Goal: Task Accomplishment & Management: Manage account settings

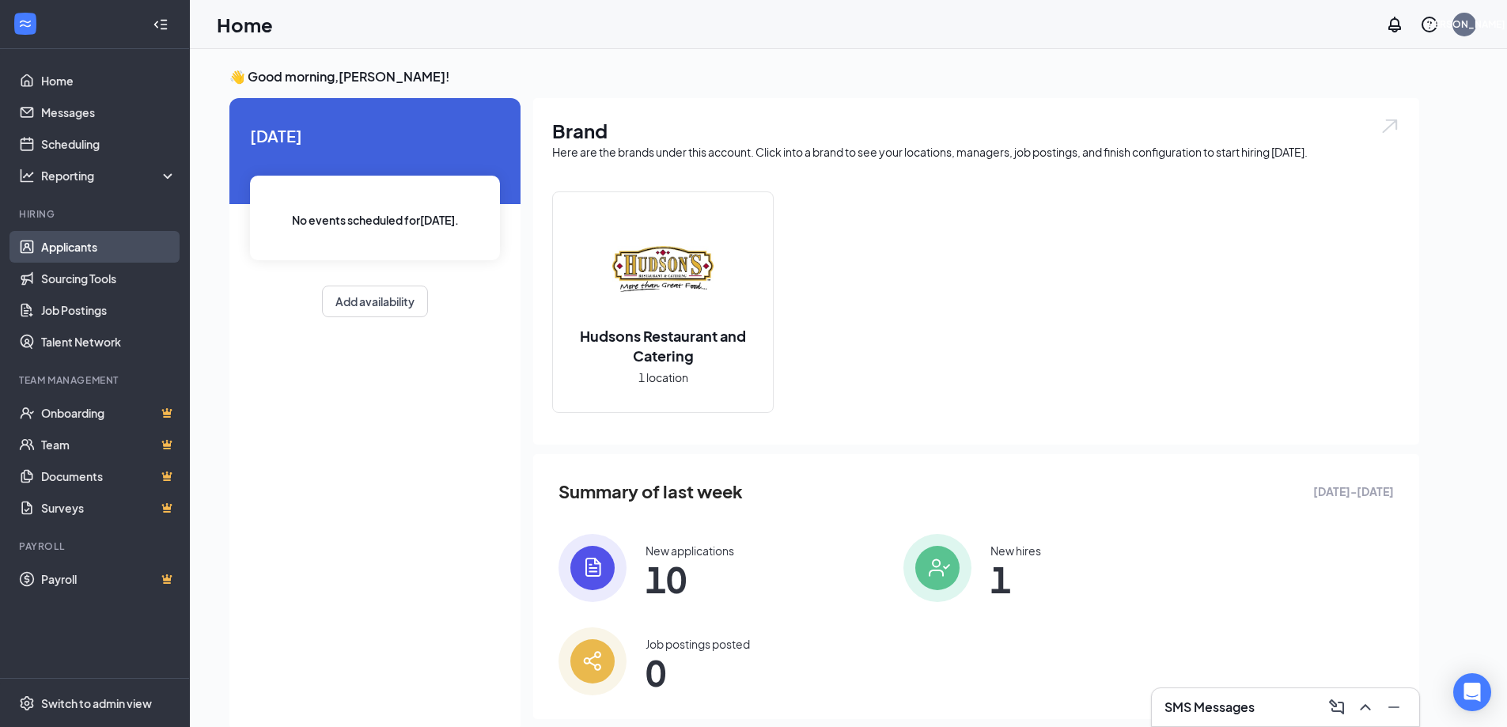
click at [70, 245] on link "Applicants" at bounding box center [108, 247] width 135 height 32
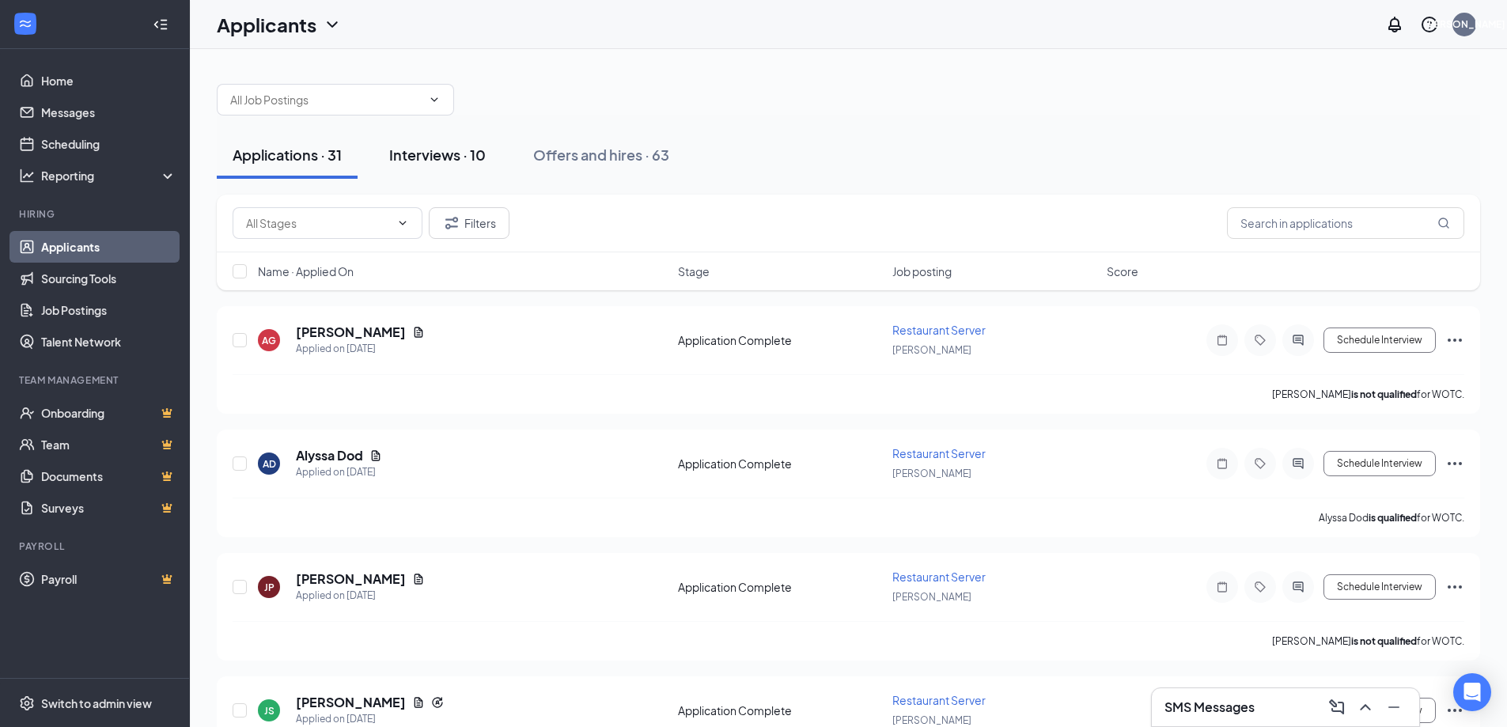
click at [452, 160] on div "Interviews · 10" at bounding box center [437, 155] width 97 height 20
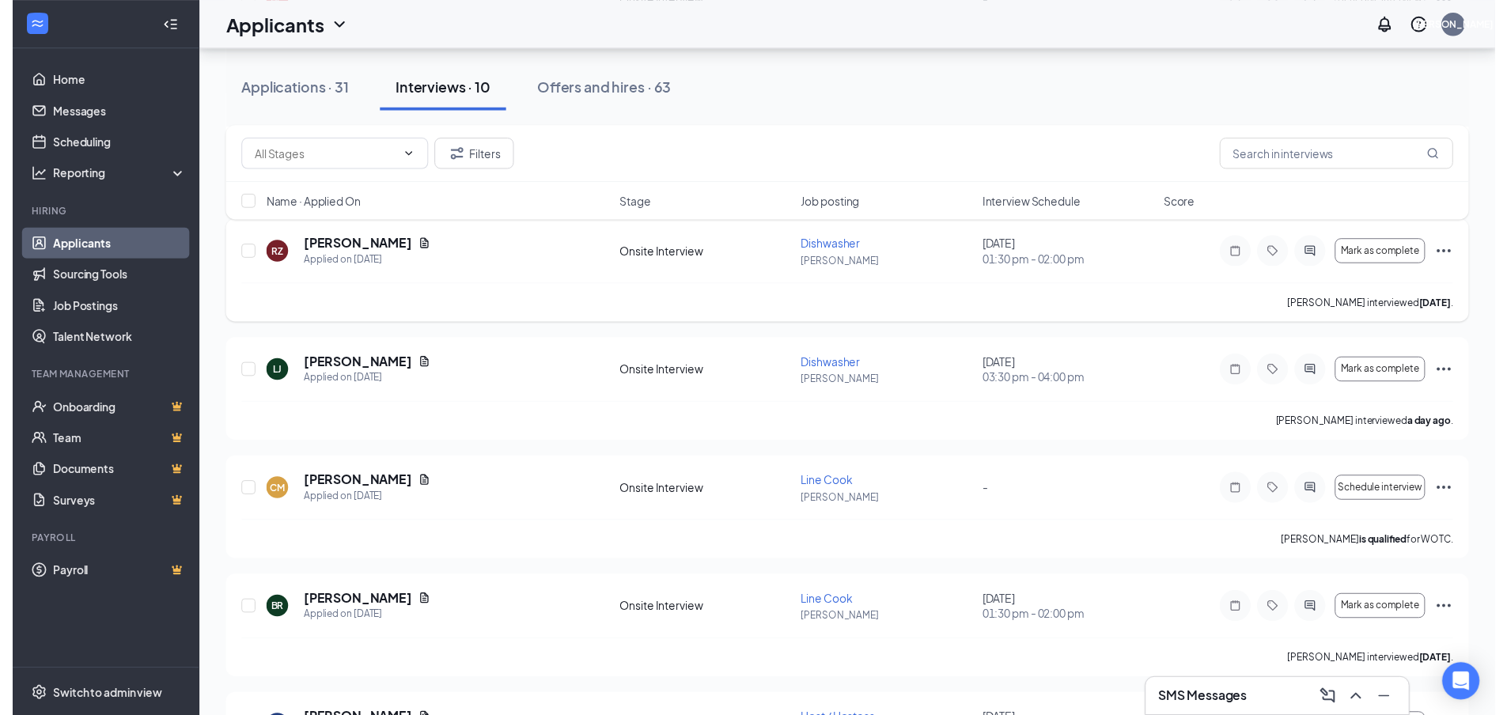
scroll to position [554, 0]
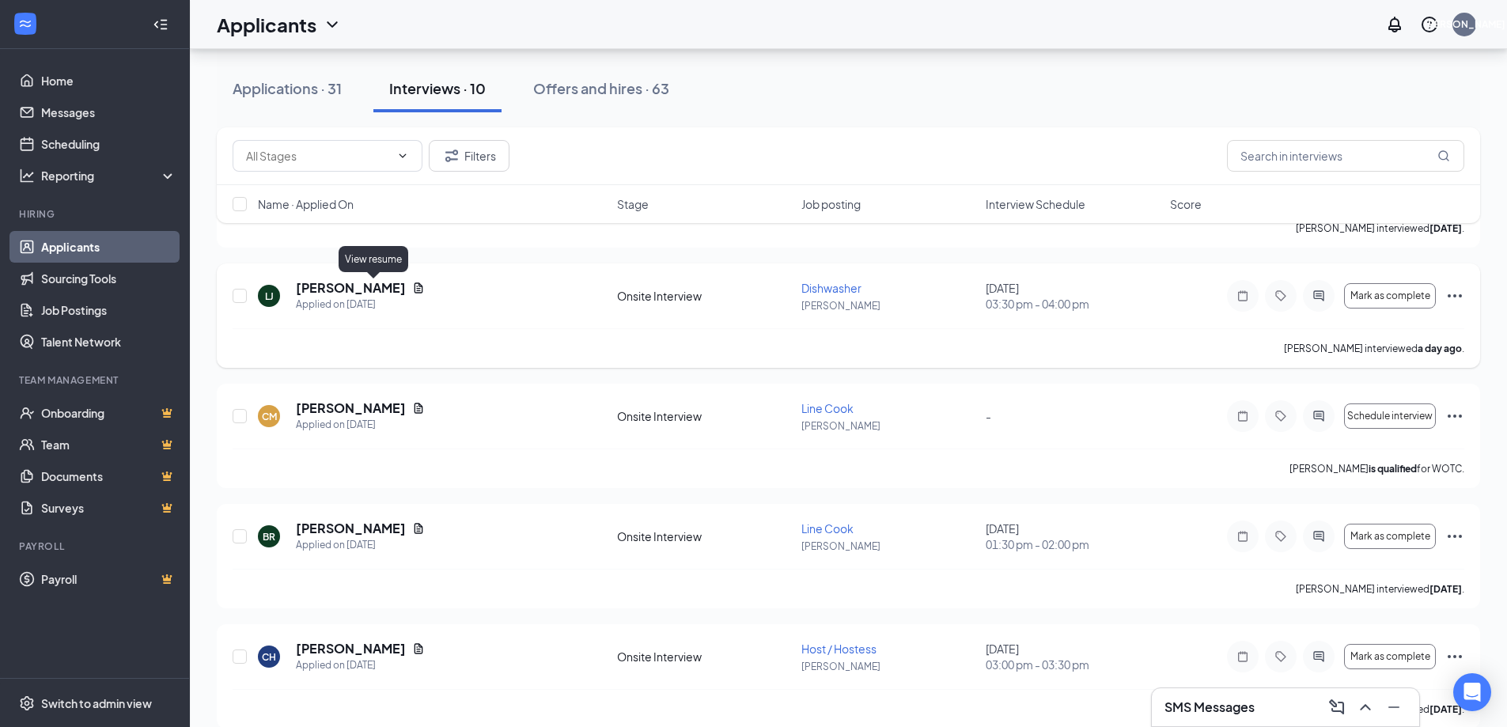
click at [415, 290] on icon "Document" at bounding box center [419, 287] width 9 height 10
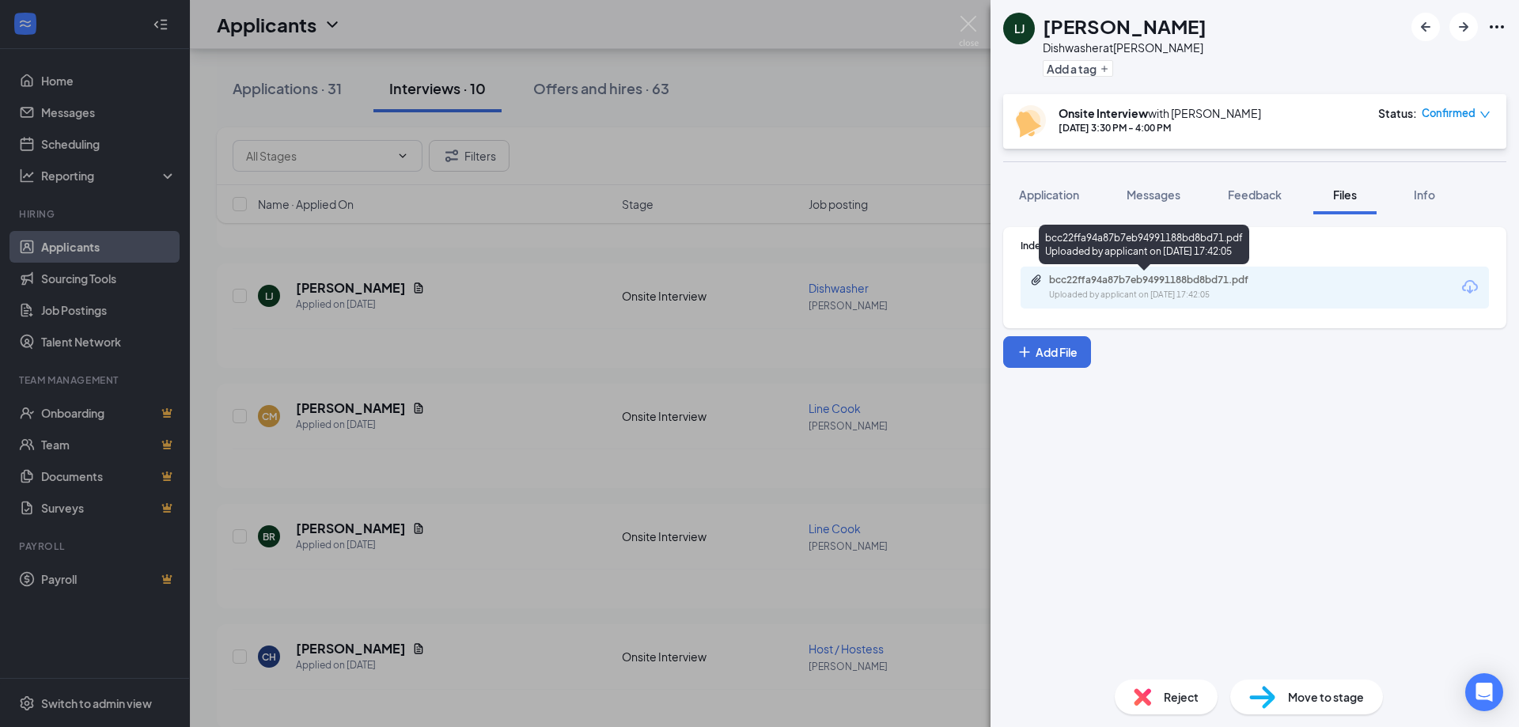
click at [1082, 284] on div "bcc22ffa94a87b7eb94991188bd8bd71.pdf" at bounding box center [1160, 280] width 222 height 13
click at [965, 26] on img at bounding box center [969, 31] width 20 height 31
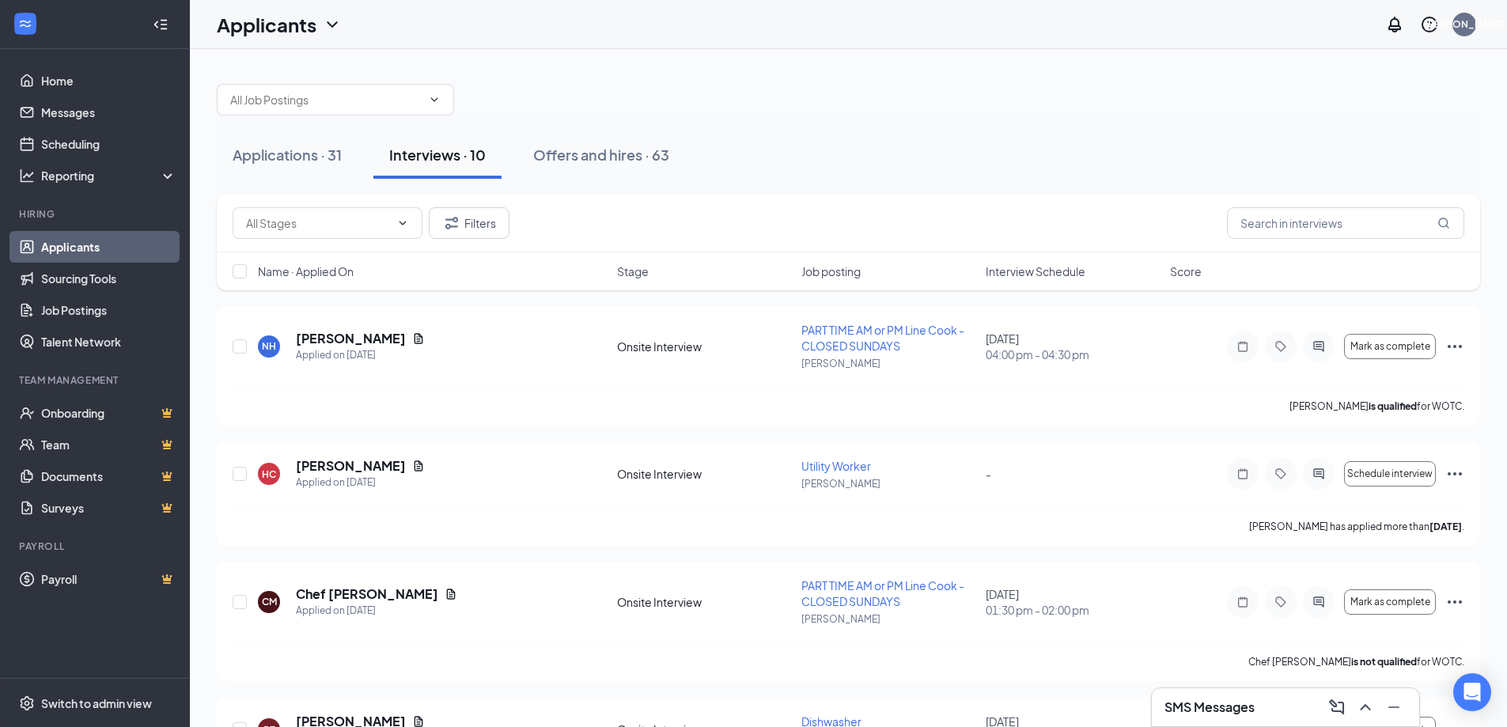
click at [1223, 714] on h3 "SMS Messages" at bounding box center [1210, 707] width 90 height 17
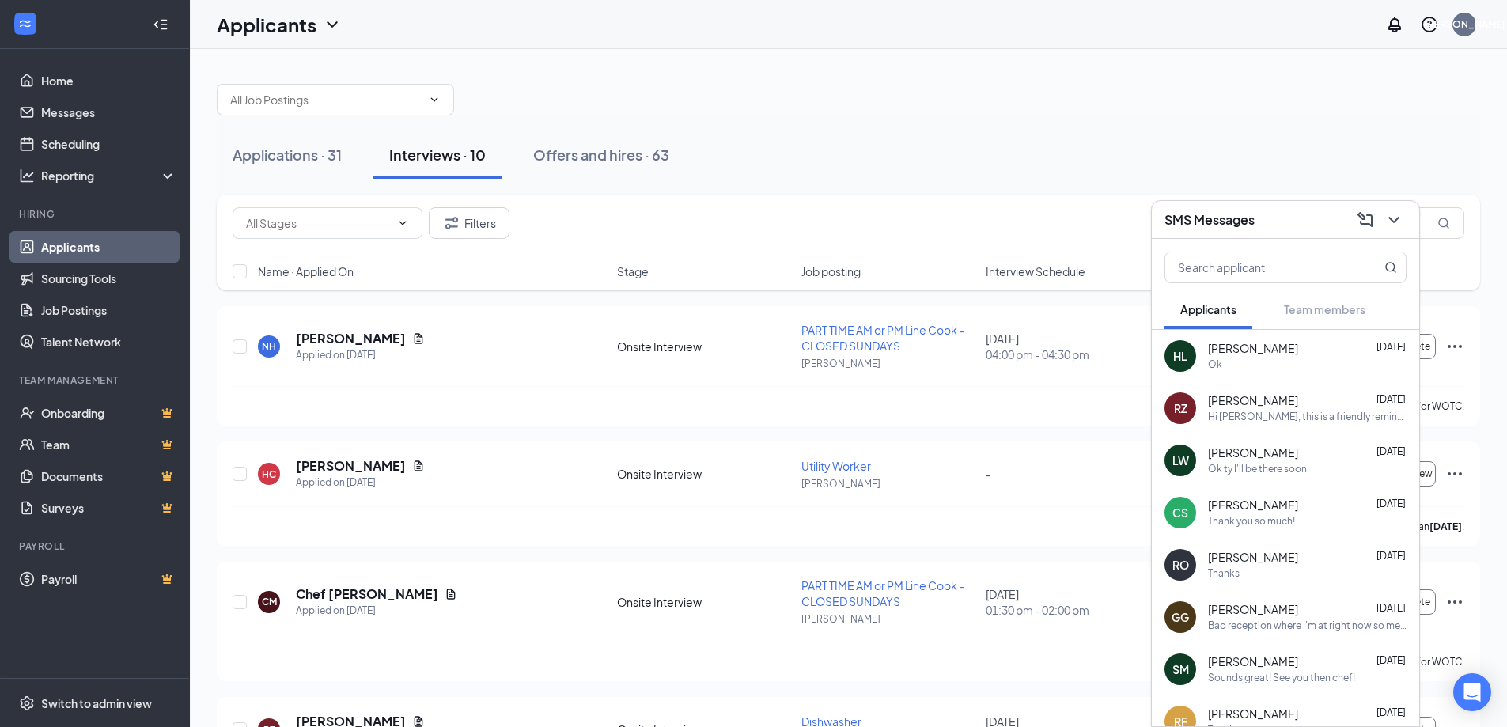
click at [1328, 214] on div "SMS Messages" at bounding box center [1286, 219] width 242 height 25
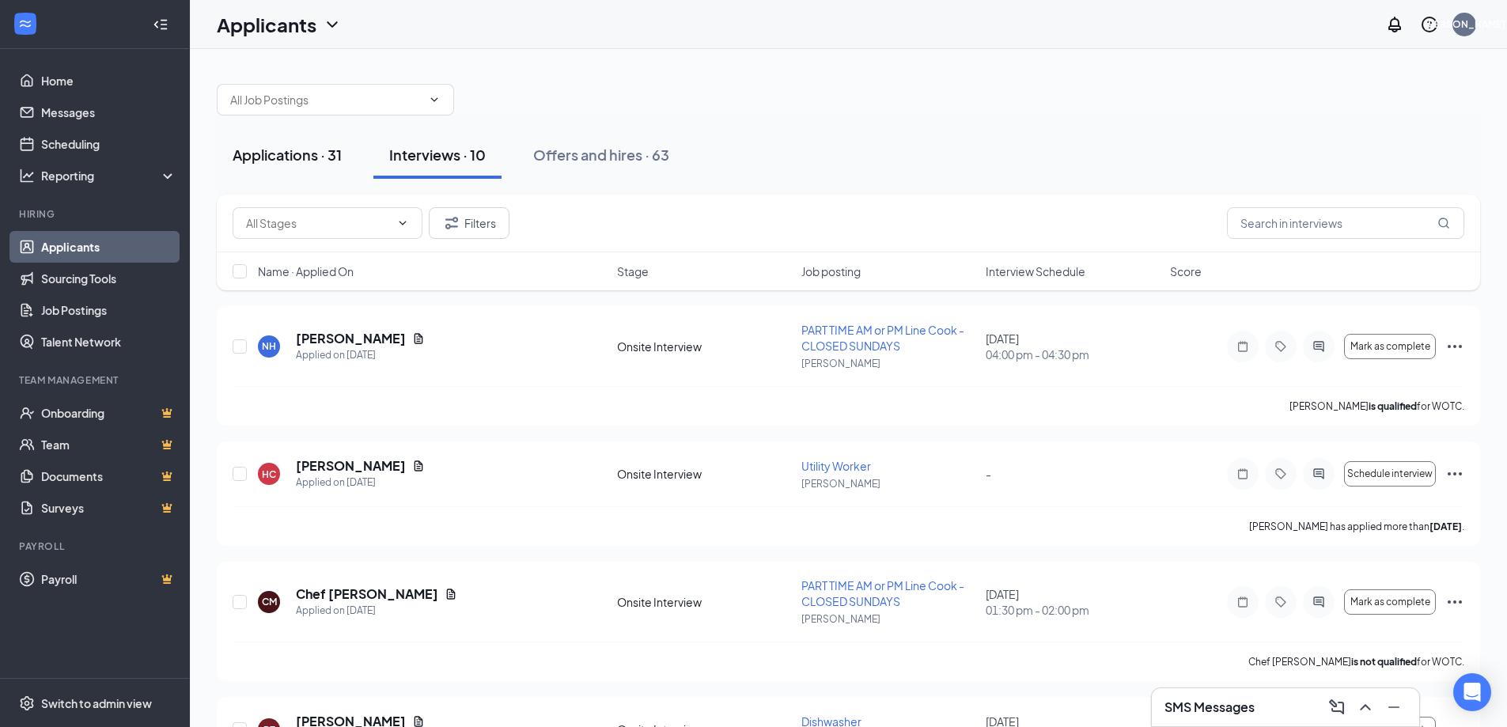
click at [274, 157] on div "Applications · 31" at bounding box center [287, 155] width 109 height 20
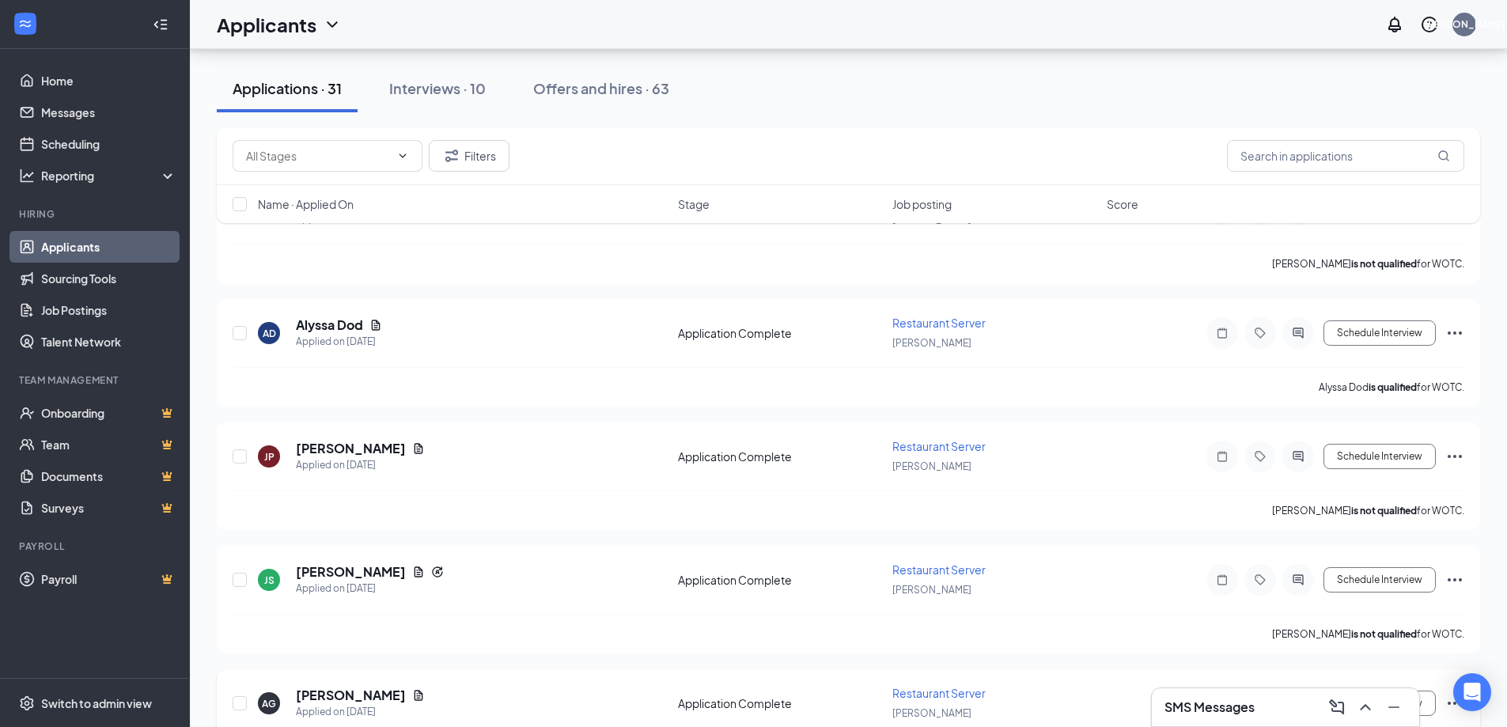
scroll to position [158, 0]
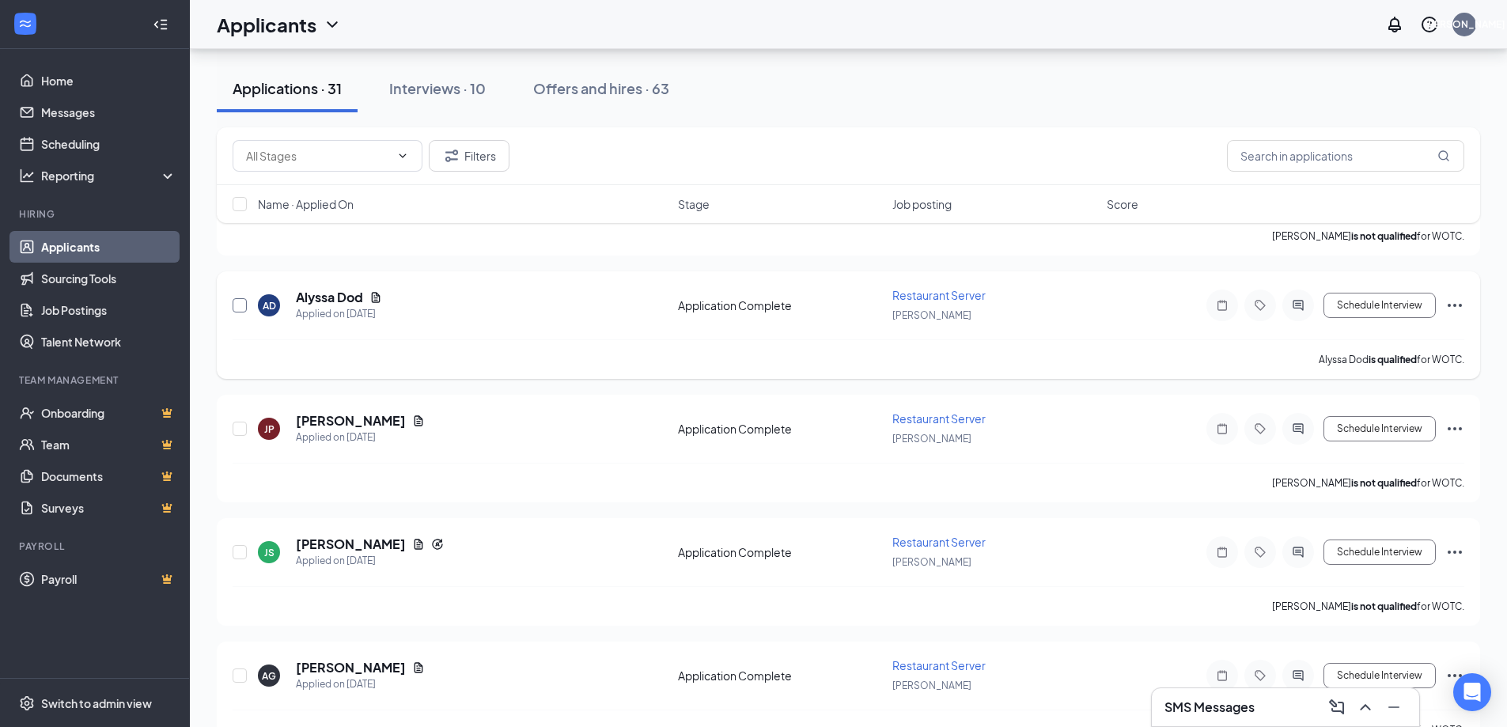
click at [237, 305] on input "checkbox" at bounding box center [240, 305] width 14 height 14
checkbox input "true"
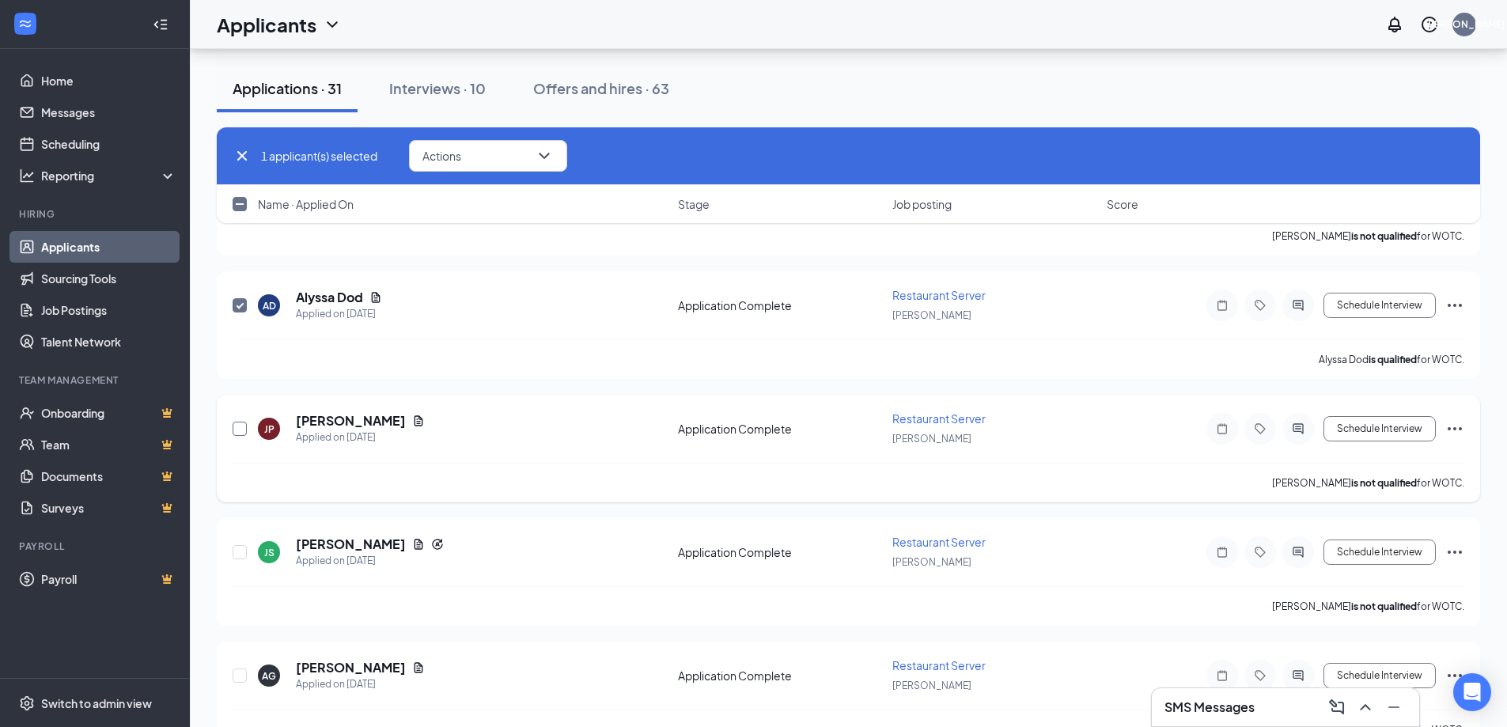
click at [241, 434] on input "checkbox" at bounding box center [240, 429] width 14 height 14
checkbox input "true"
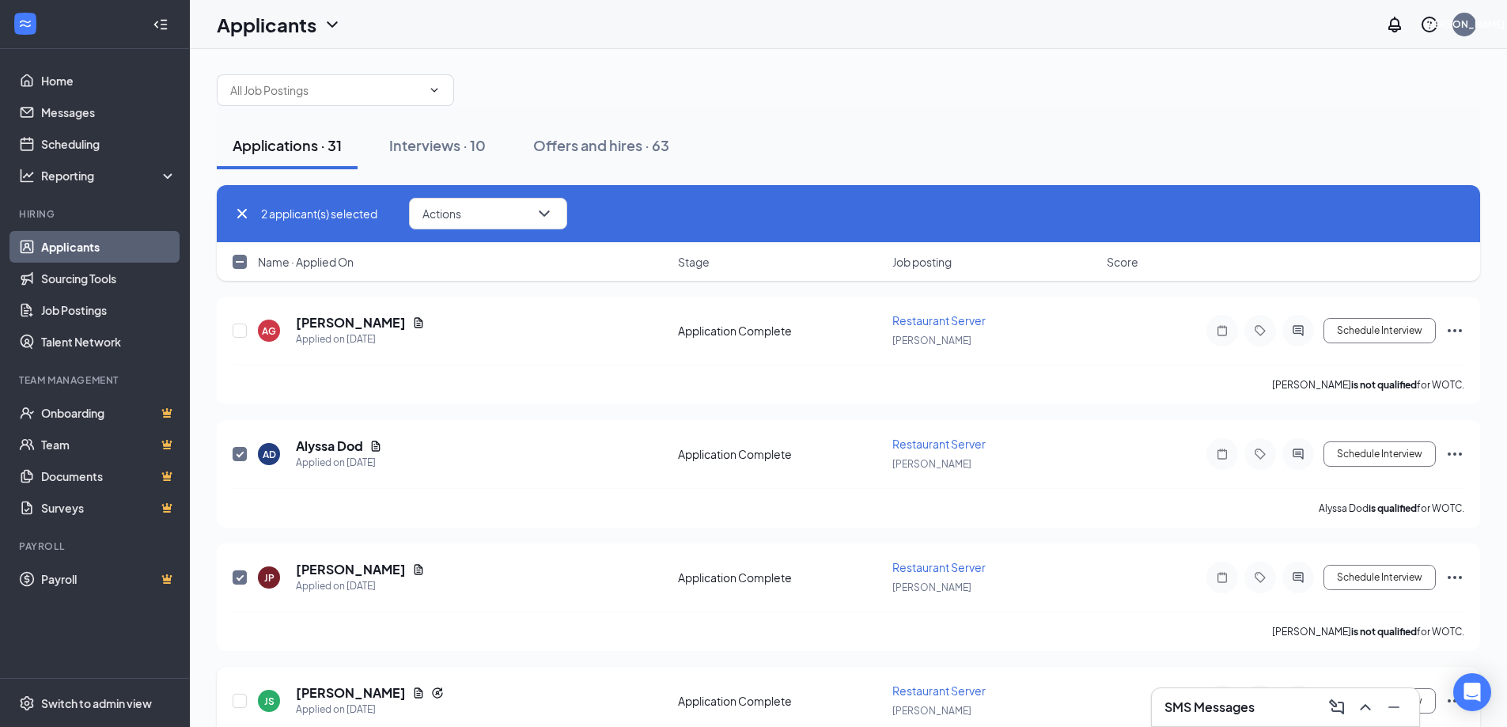
scroll to position [0, 0]
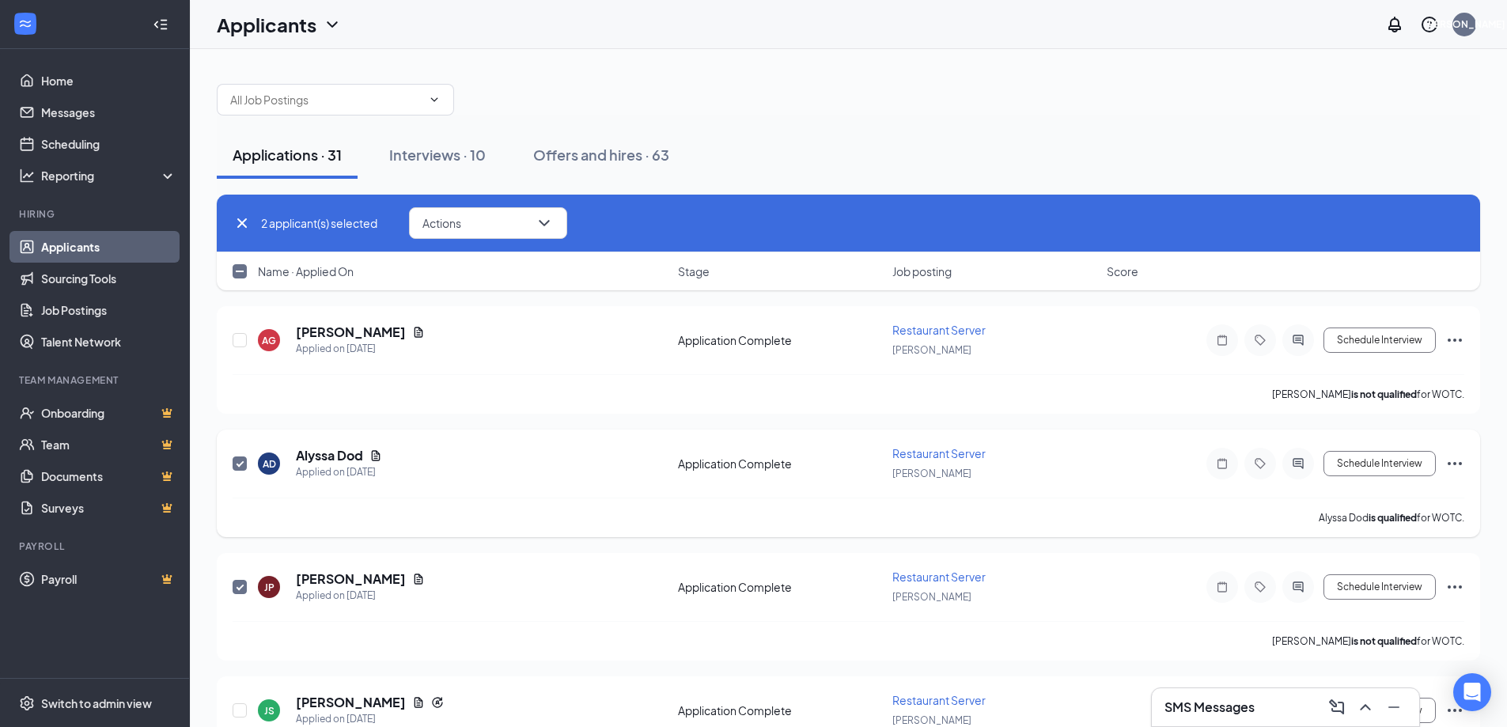
click at [241, 464] on input "checkbox" at bounding box center [240, 464] width 14 height 14
checkbox input "false"
click at [237, 582] on input "checkbox" at bounding box center [240, 587] width 14 height 14
checkbox input "false"
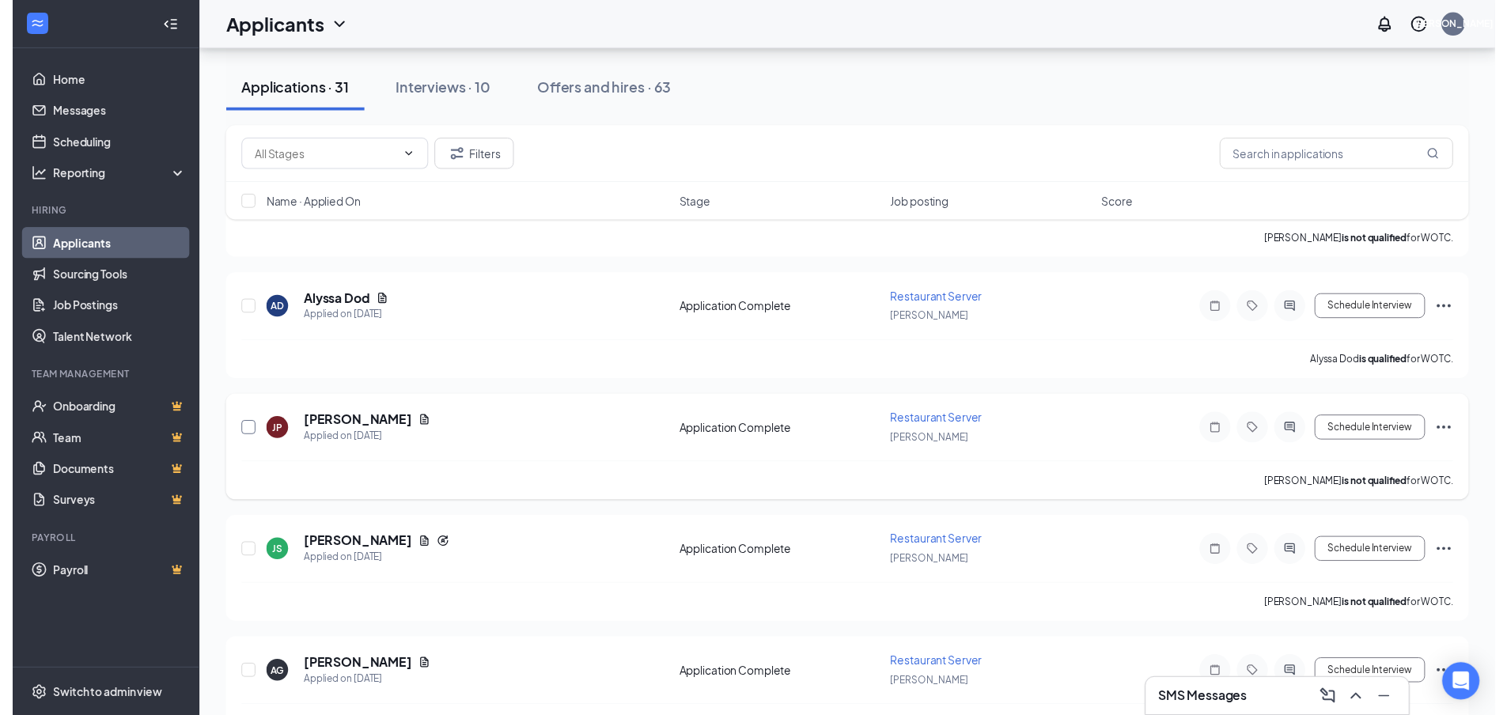
scroll to position [158, 0]
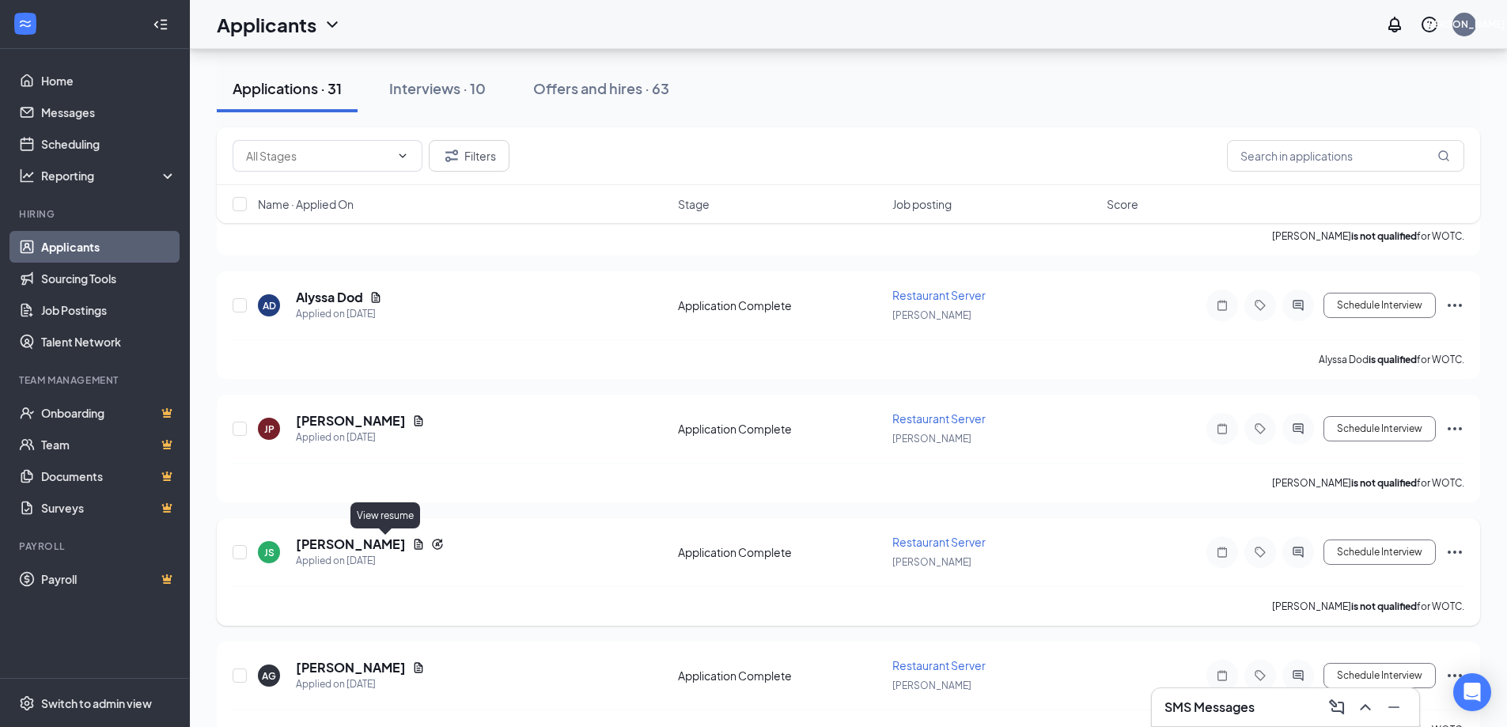
click at [415, 544] on icon "Document" at bounding box center [419, 544] width 9 height 10
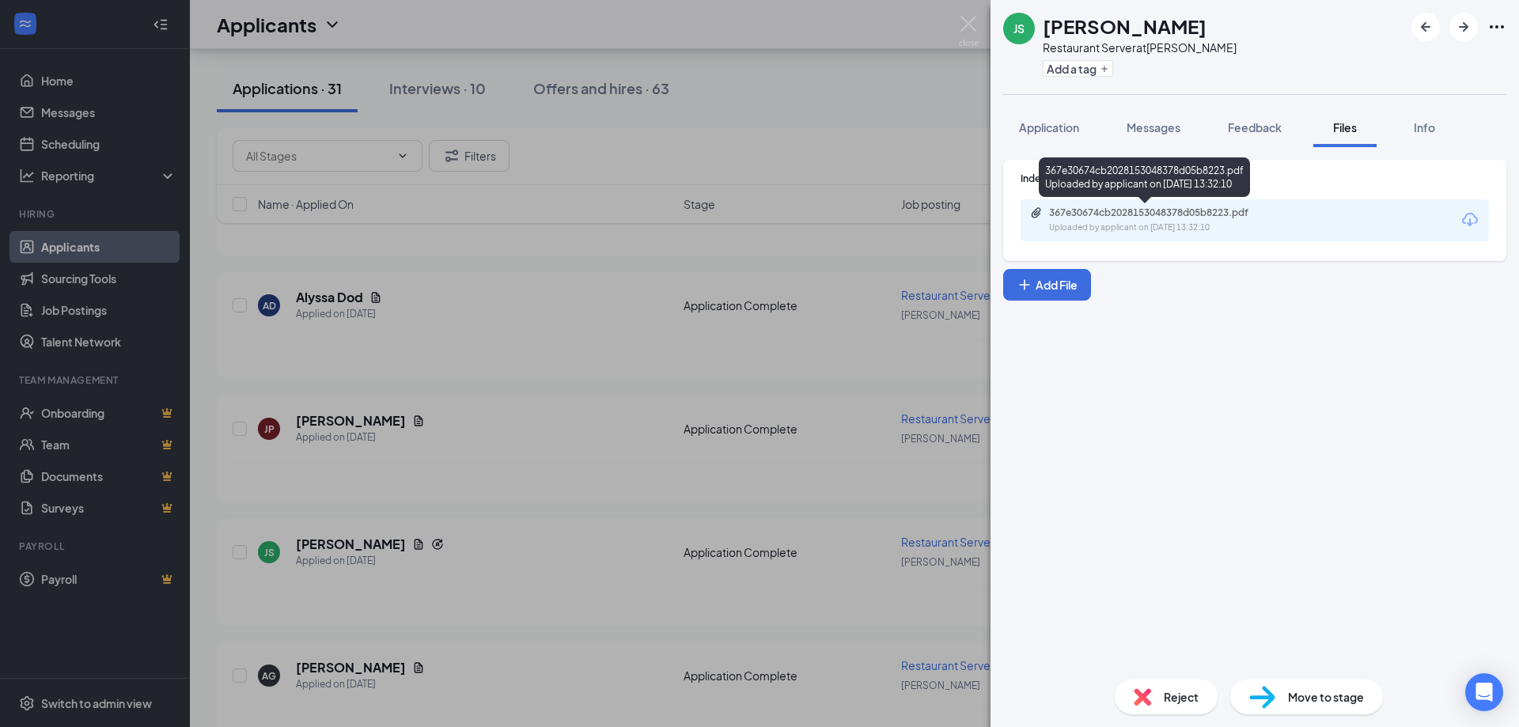
click at [1239, 225] on div "Uploaded by applicant on [DATE] 13:32:10" at bounding box center [1167, 228] width 237 height 13
click at [965, 25] on img at bounding box center [969, 31] width 20 height 31
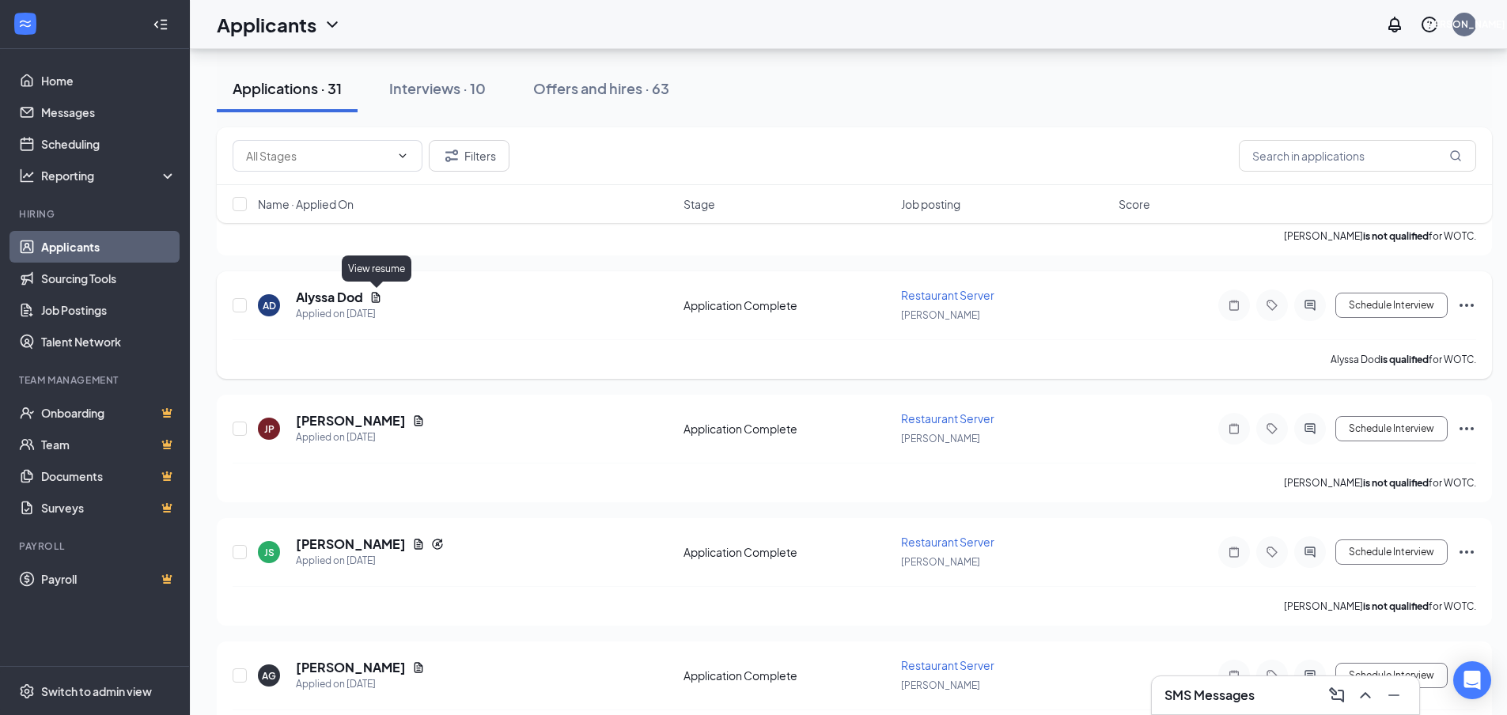
click at [379, 299] on icon "Document" at bounding box center [375, 297] width 13 height 13
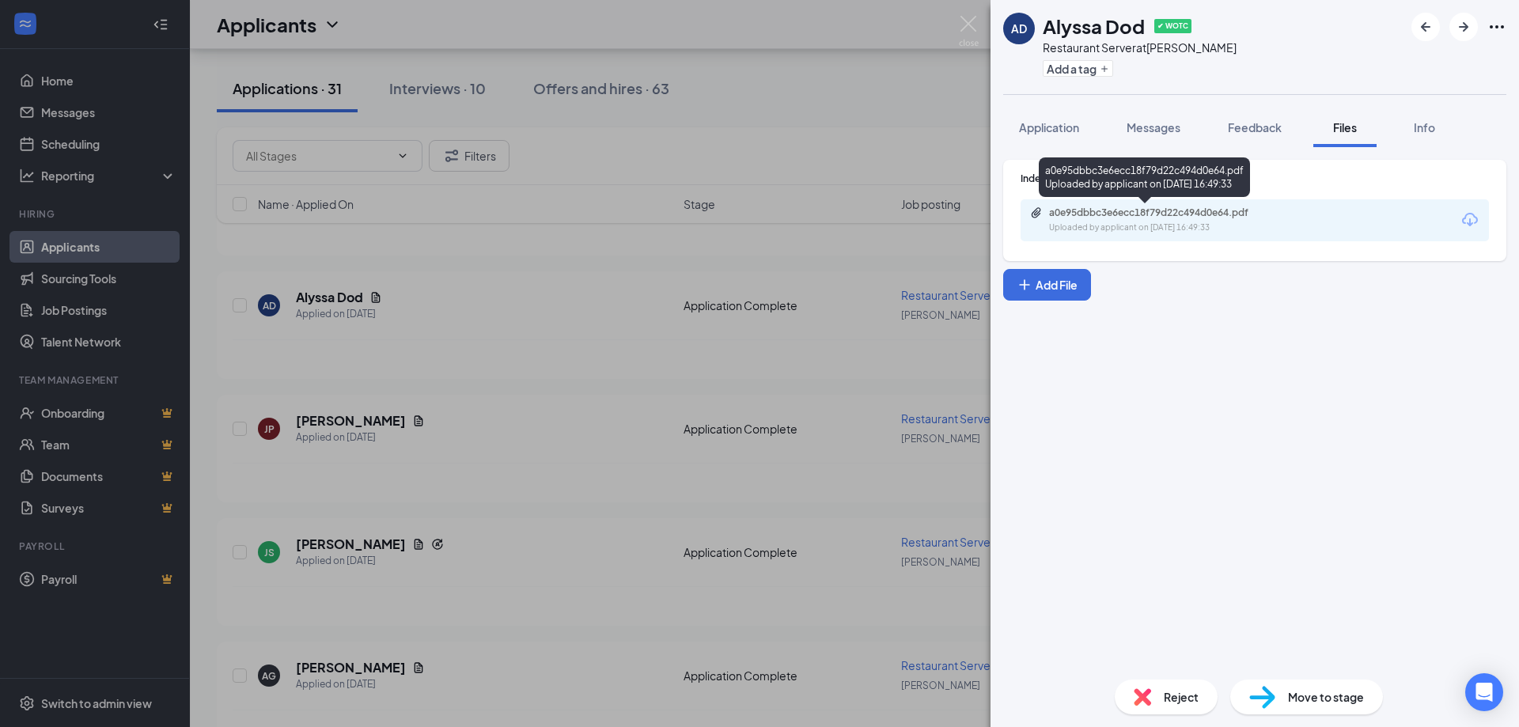
click at [1172, 219] on div "a0e95dbbc3e6ecc18f79d22c494d0e64.pdf Uploaded by applicant on [DATE] 16:49:33" at bounding box center [1158, 220] width 256 height 28
click at [964, 23] on img at bounding box center [969, 31] width 20 height 31
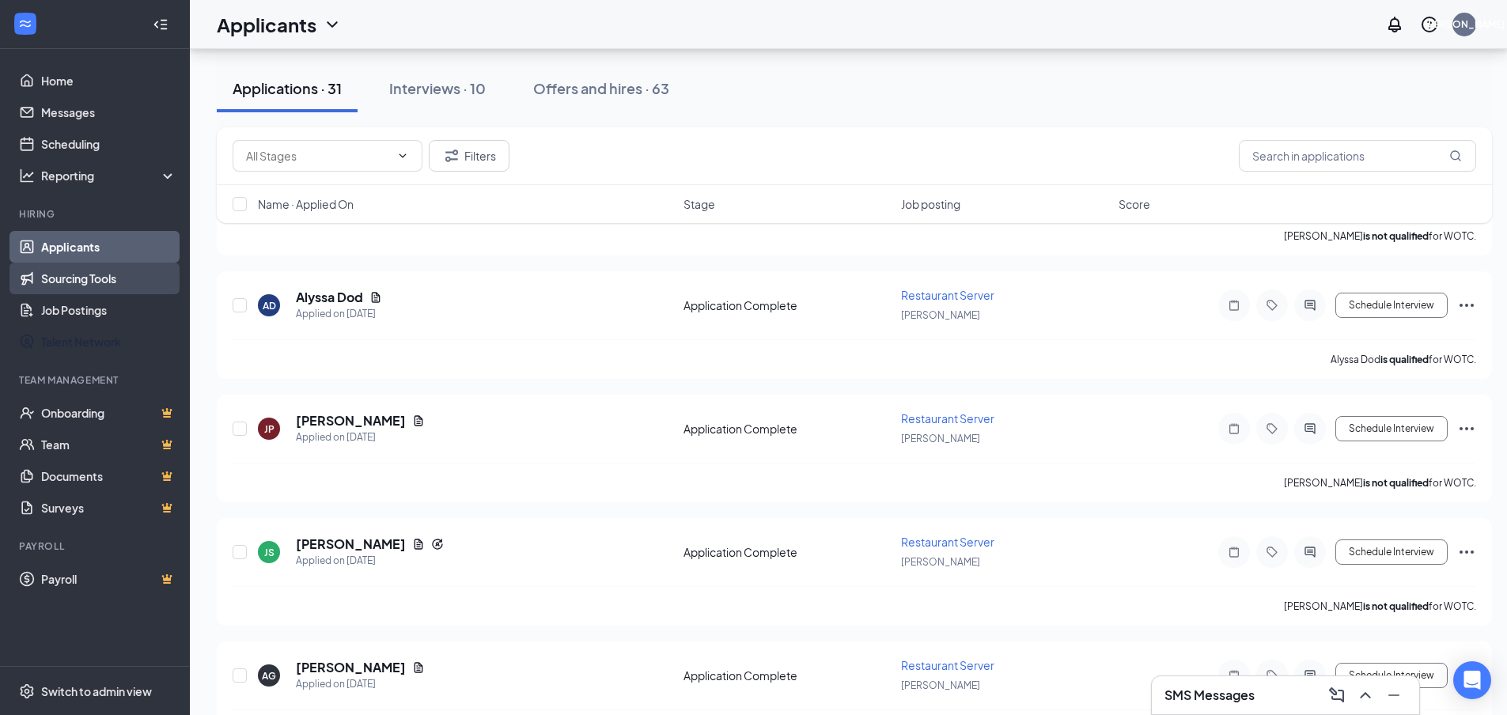
click at [80, 279] on link "Sourcing Tools" at bounding box center [108, 279] width 135 height 32
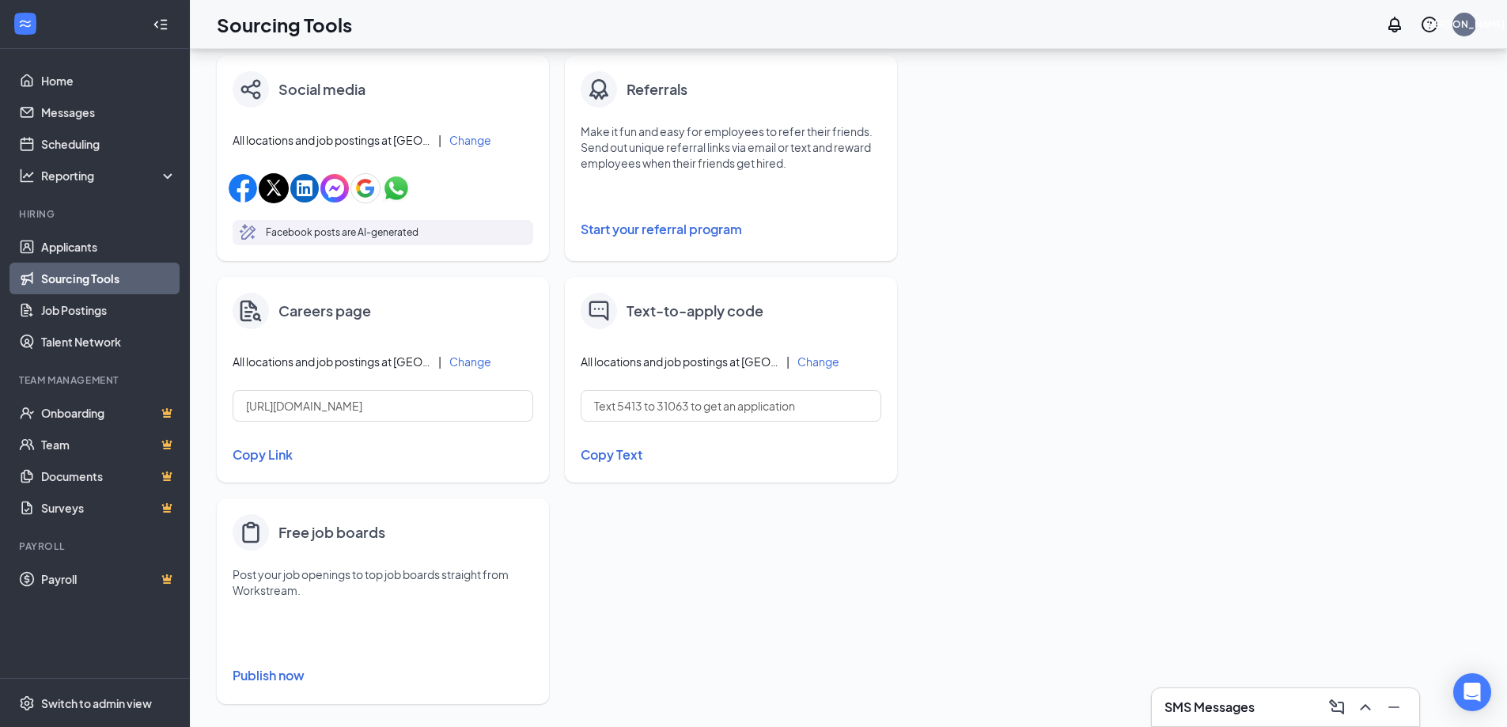
scroll to position [509, 0]
